Goal: Task Accomplishment & Management: Use online tool/utility

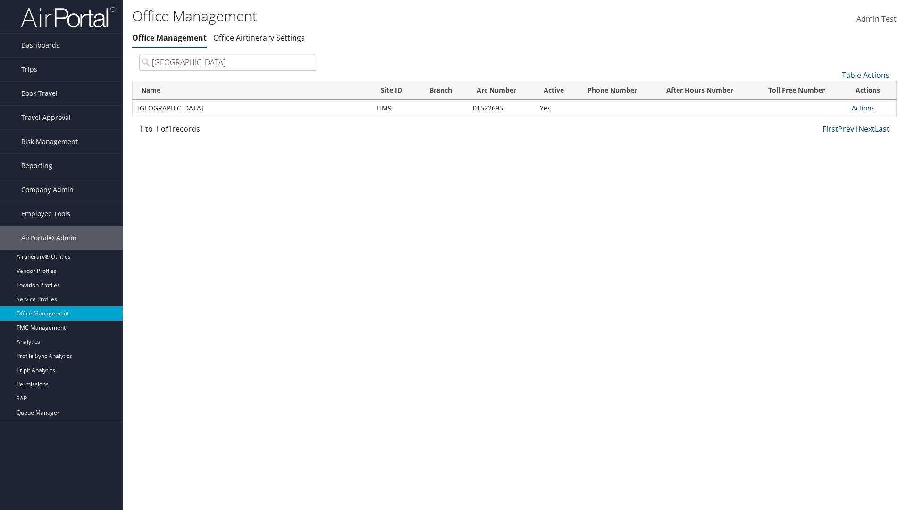
type input "Youngstown State University"
click at [863, 108] on link "Actions" at bounding box center [863, 107] width 23 height 9
click at [832, 201] on link "Manage Office Queues" at bounding box center [832, 202] width 80 height 16
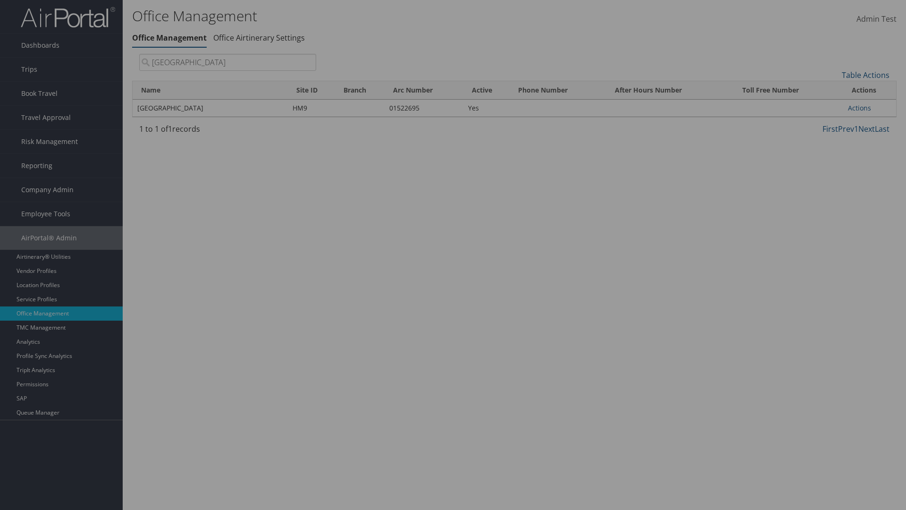
click at [0, 0] on link "Table Actions" at bounding box center [0, 0] width 0 height 0
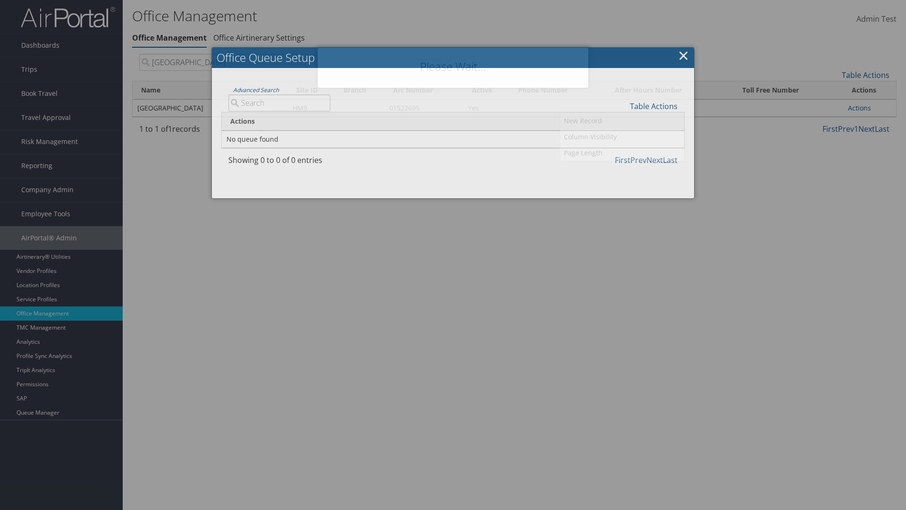
click at [622, 120] on link "New Record" at bounding box center [622, 121] width 124 height 16
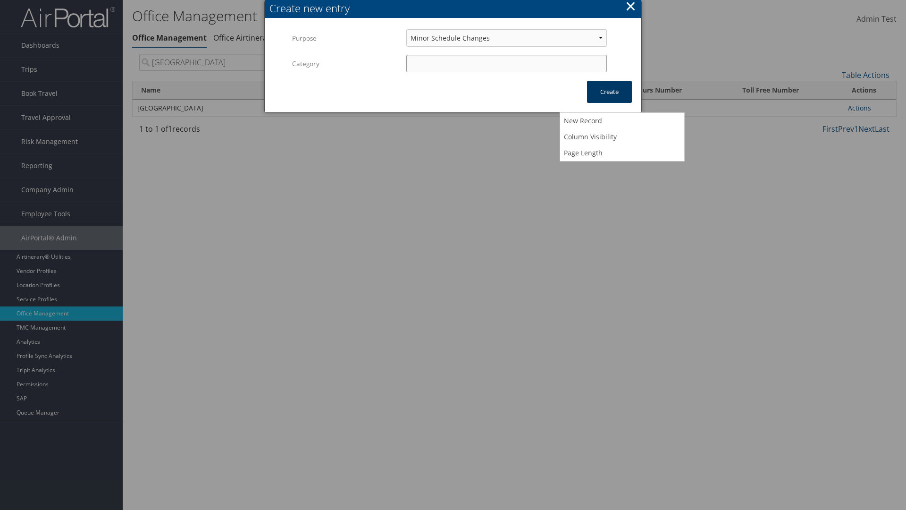
click at [506, 63] on input "Category" at bounding box center [506, 63] width 201 height 17
type input "test"
click at [609, 92] on button "Create" at bounding box center [609, 92] width 45 height 22
